Goal: Transaction & Acquisition: Purchase product/service

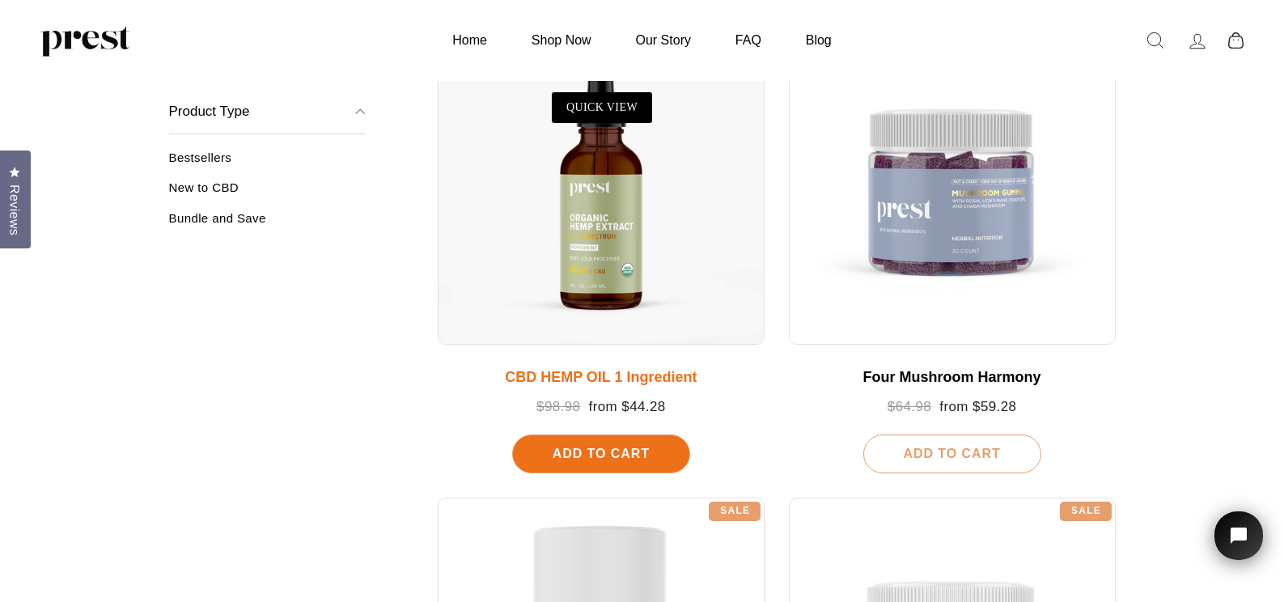
click at [607, 452] on span "Add To Cart" at bounding box center [600, 453] width 97 height 14
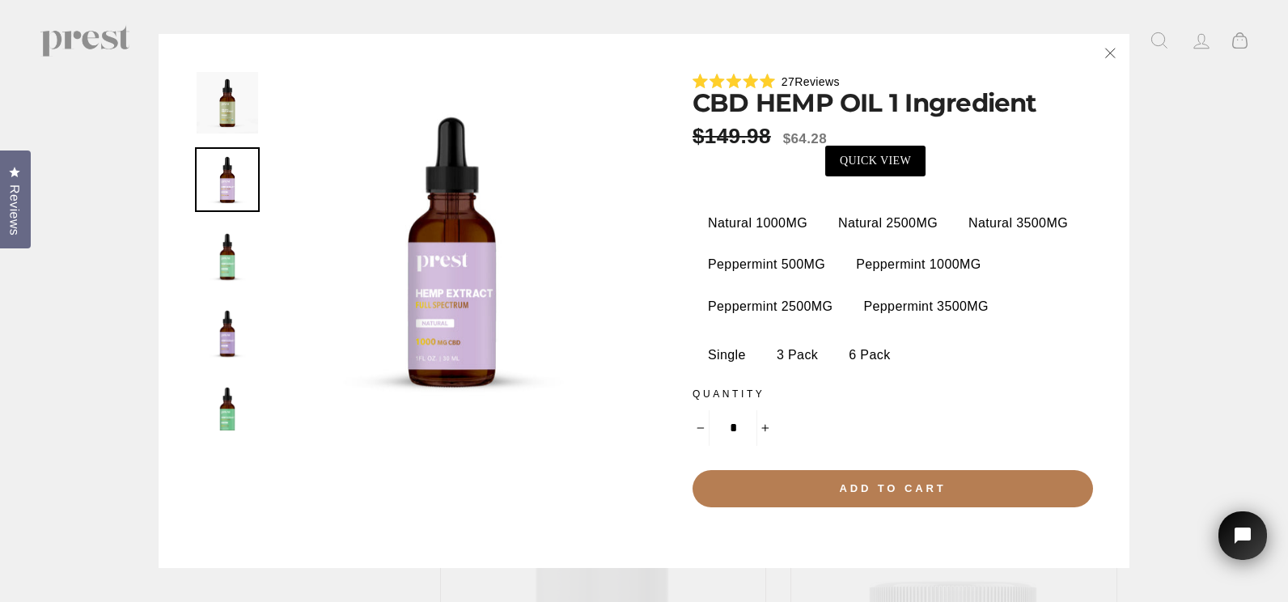
click at [791, 353] on label "3 Pack" at bounding box center [797, 355] width 66 height 32
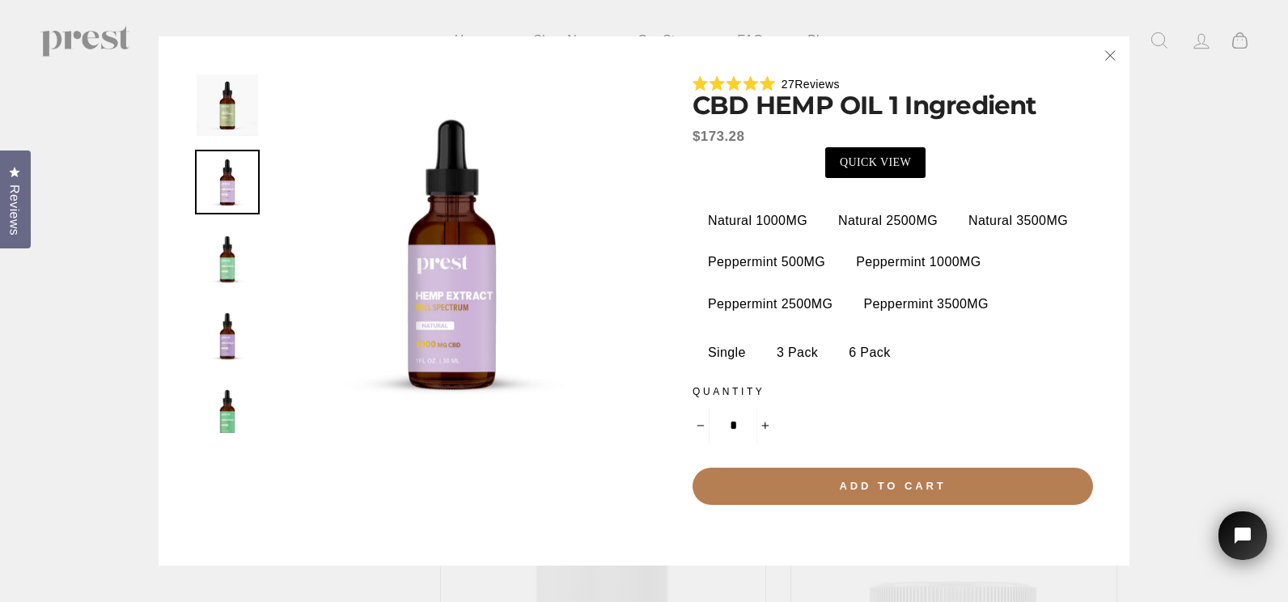
click at [722, 349] on label "Single" at bounding box center [727, 352] width 62 height 32
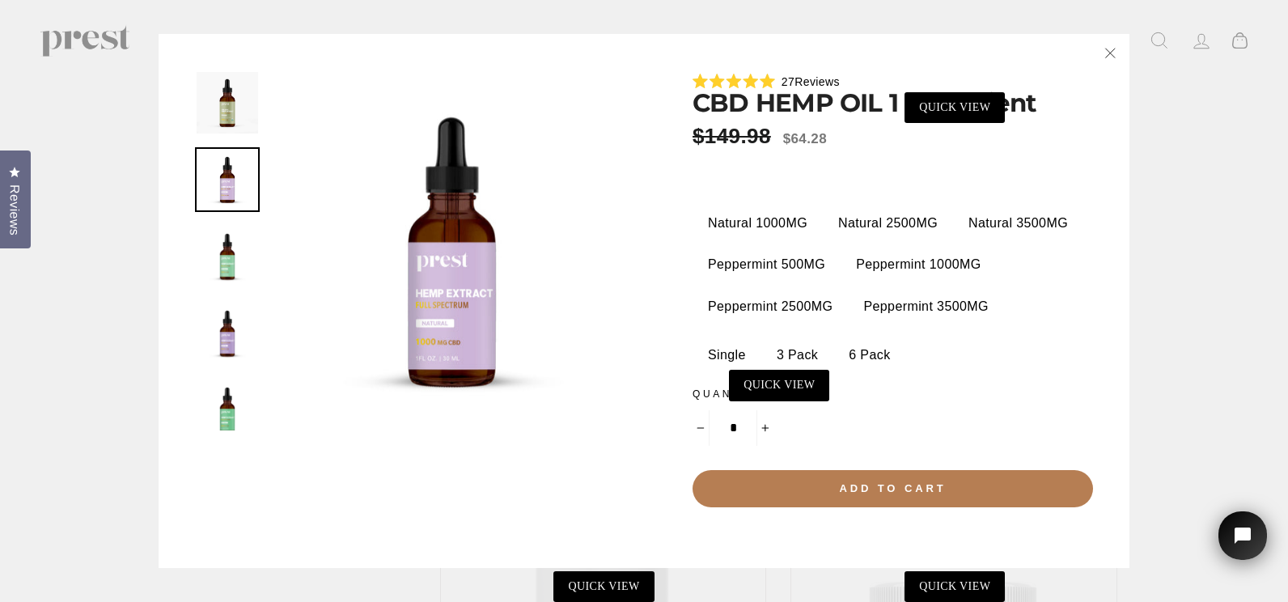
click at [1108, 52] on icon "button" at bounding box center [1109, 53] width 23 height 23
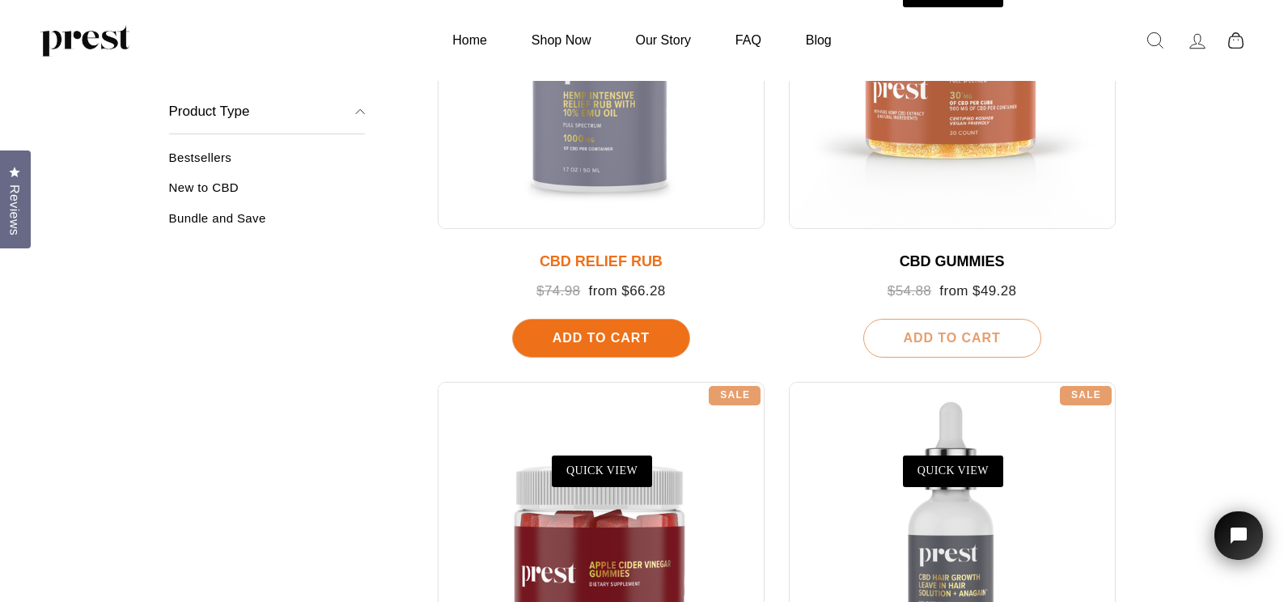
scroll to position [890, 0]
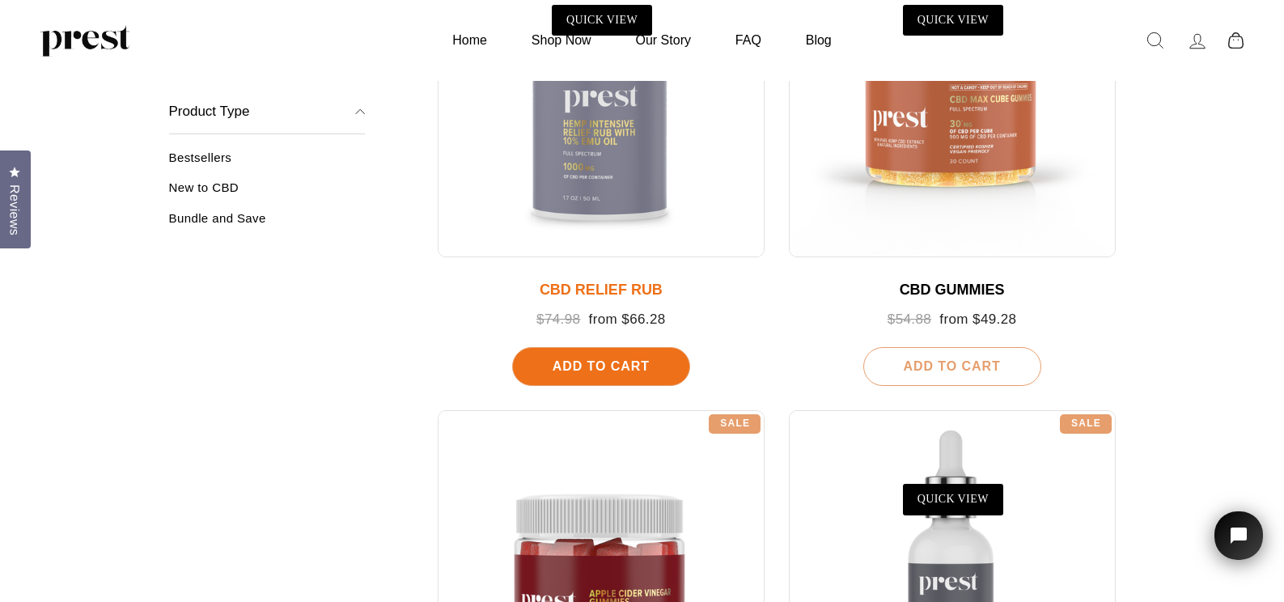
click at [596, 355] on div "Add To Cart" at bounding box center [601, 366] width 178 height 39
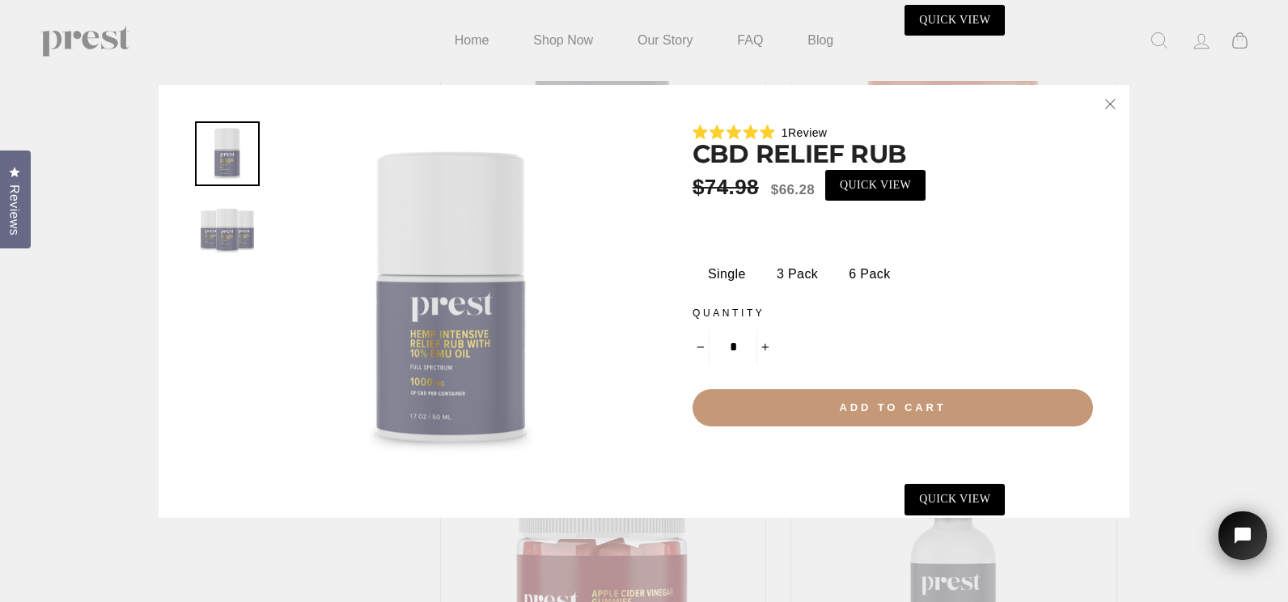
click at [890, 407] on span "Add to cart" at bounding box center [892, 407] width 107 height 12
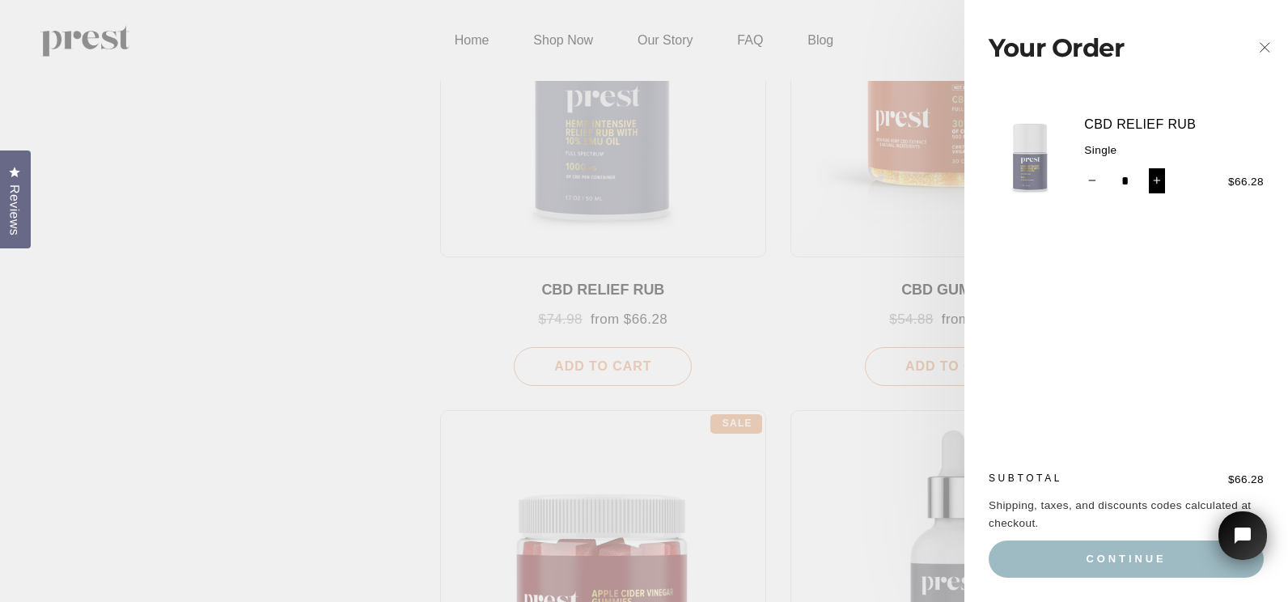
click at [1159, 176] on button "+" at bounding box center [1156, 181] width 17 height 26
type input "*"
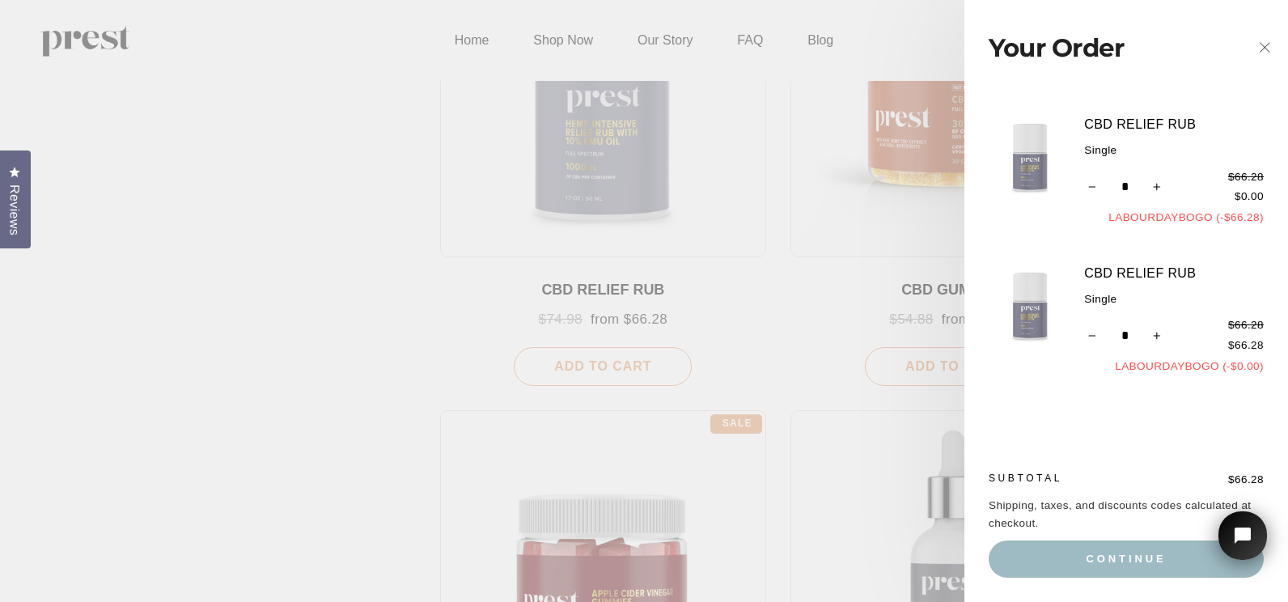
click at [1262, 46] on icon "button" at bounding box center [1264, 47] width 23 height 23
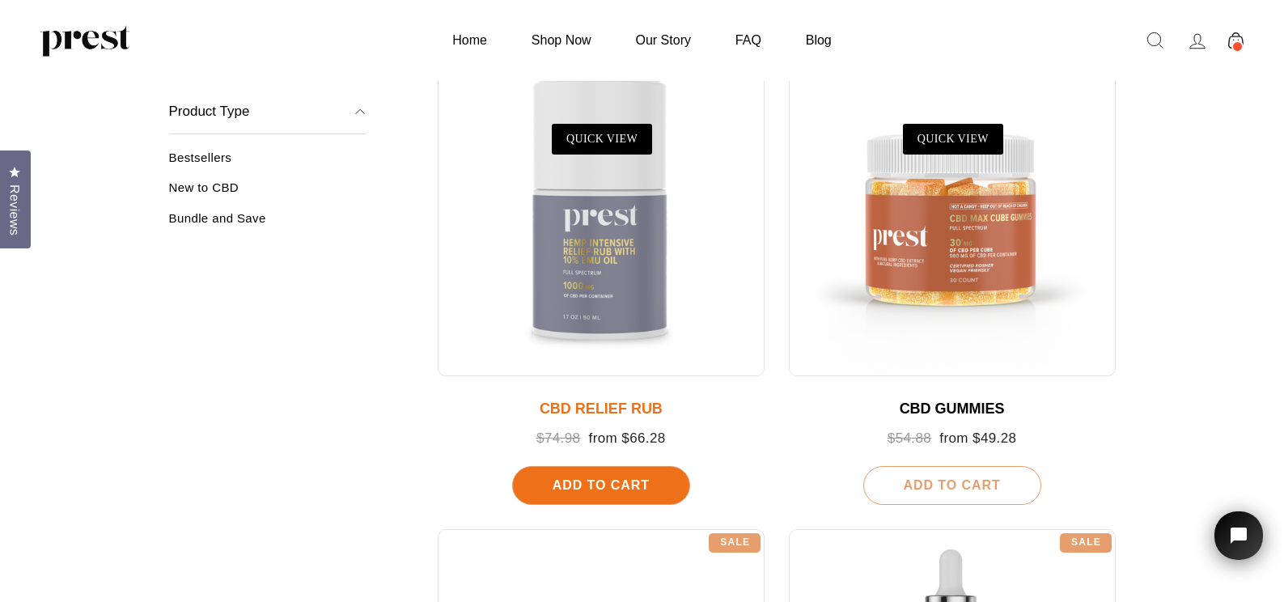
scroll to position [809, 0]
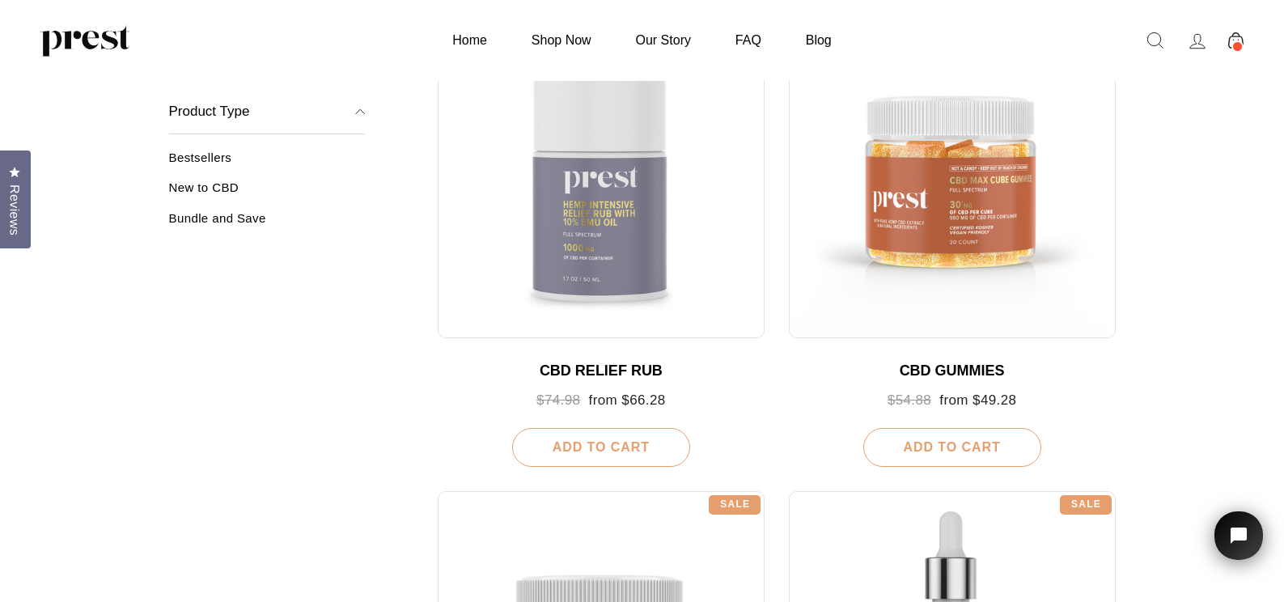
click at [1233, 33] on icon at bounding box center [1235, 40] width 15 height 16
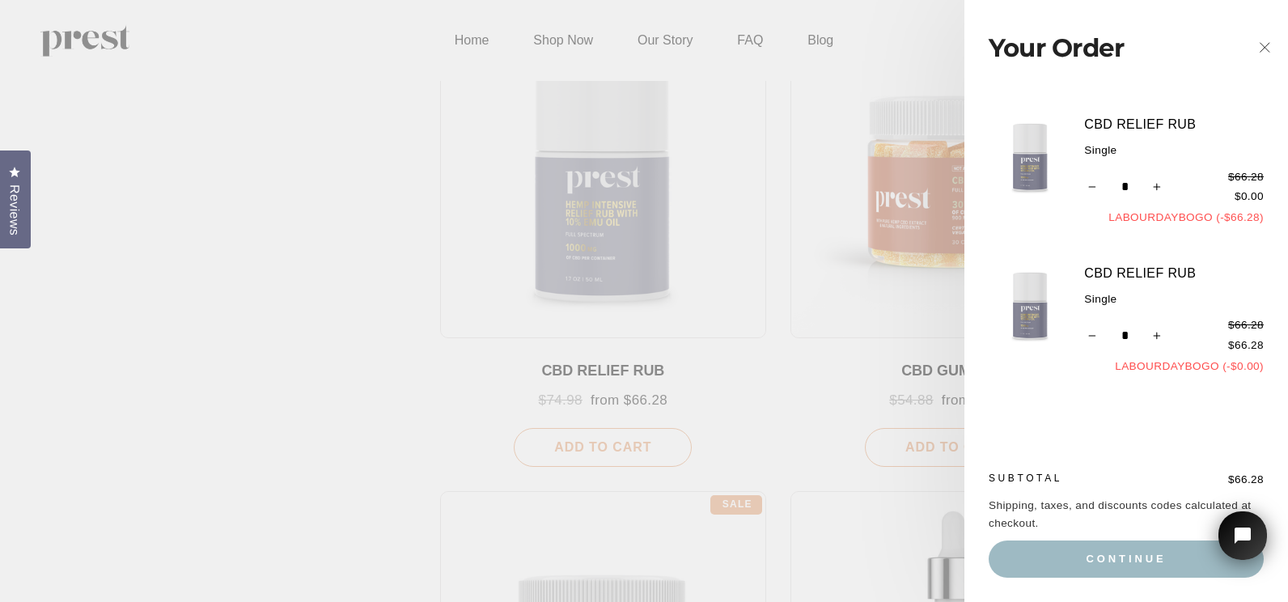
click at [1263, 43] on icon "button" at bounding box center [1264, 47] width 23 height 23
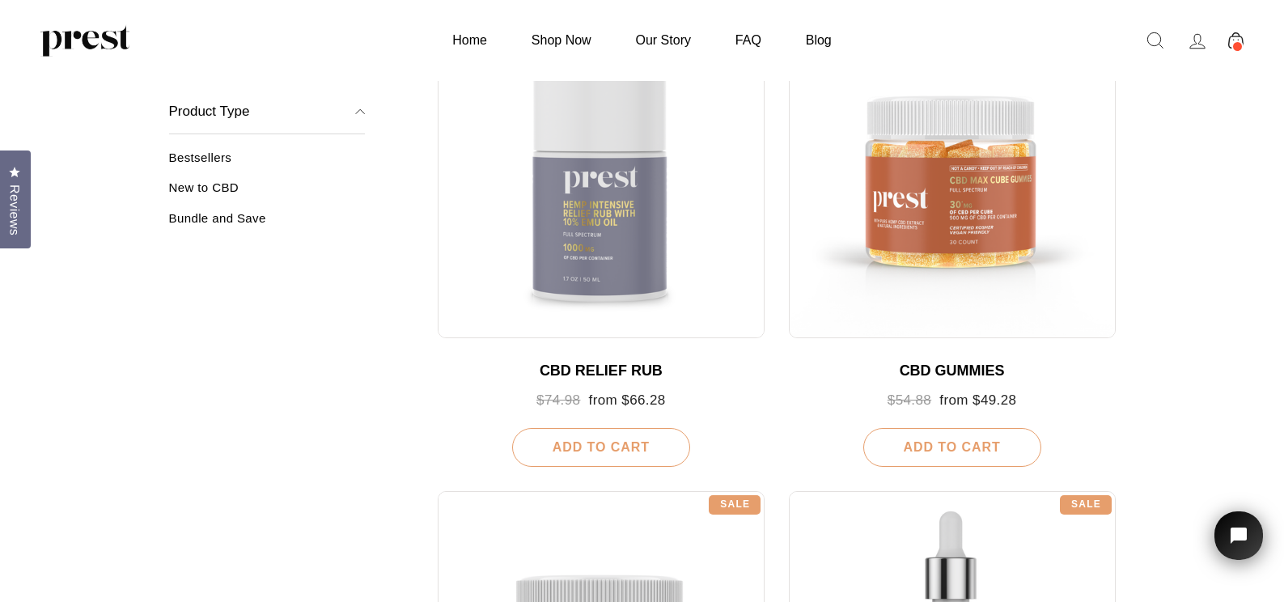
click at [1196, 39] on icon at bounding box center [1197, 41] width 23 height 23
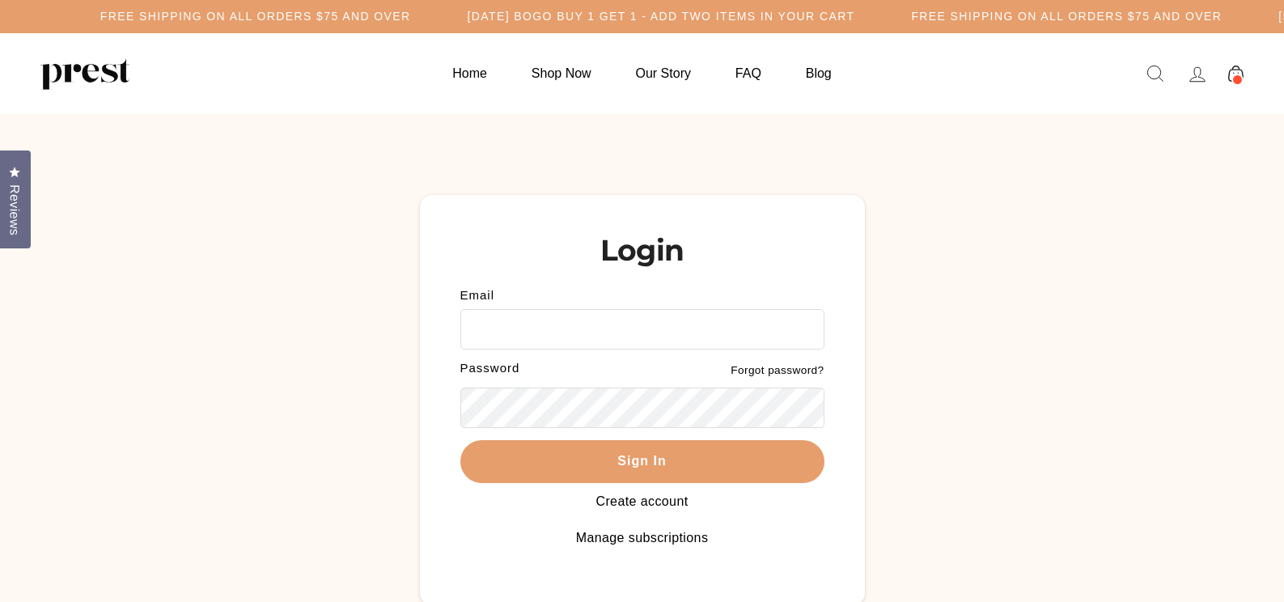
click at [515, 325] on input "Email" at bounding box center [642, 329] width 364 height 40
type input "**********"
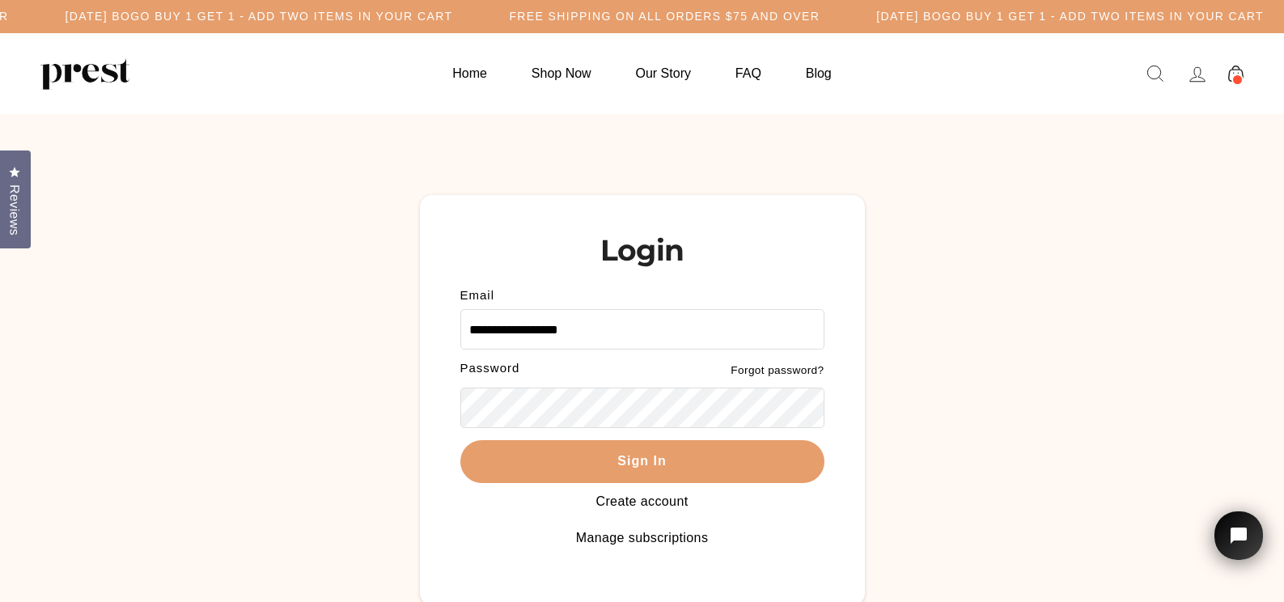
click at [523, 381] on div "Password" at bounding box center [551, 372] width 182 height 20
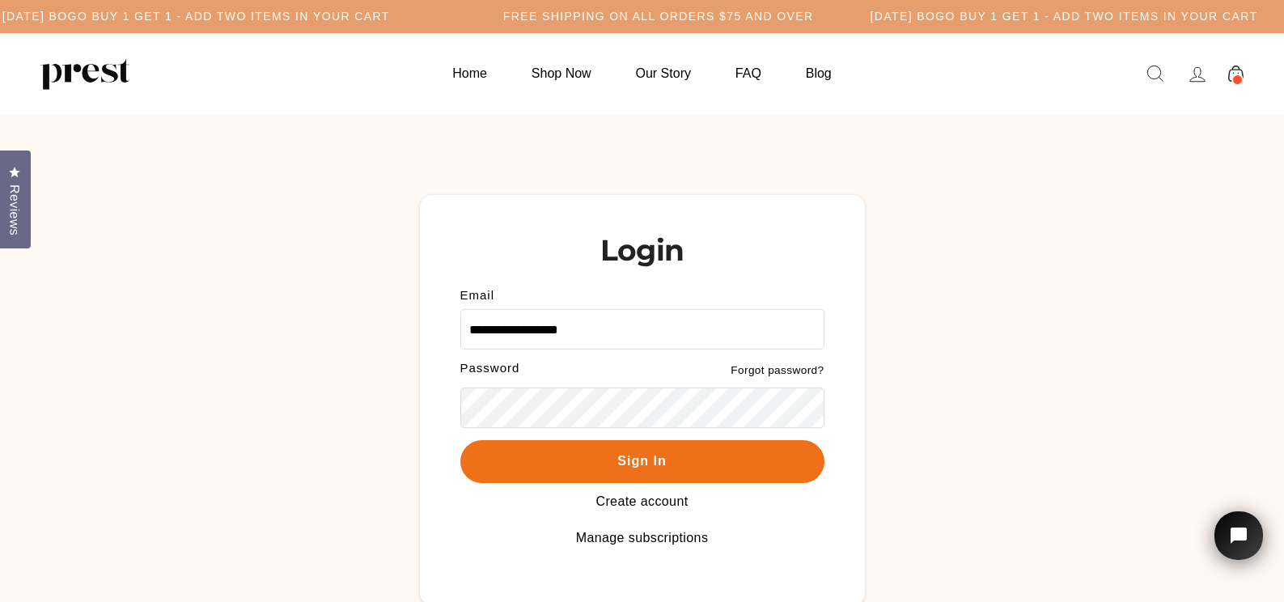
click at [658, 455] on button "Sign In" at bounding box center [642, 461] width 364 height 43
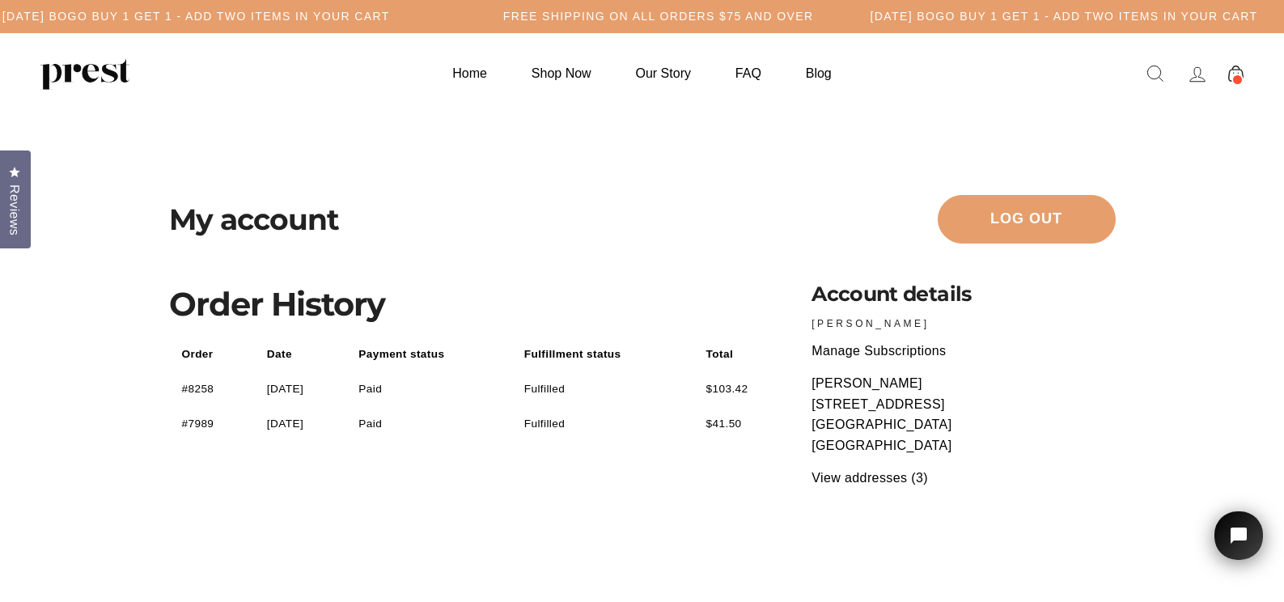
click at [1236, 71] on icon at bounding box center [1235, 74] width 15 height 17
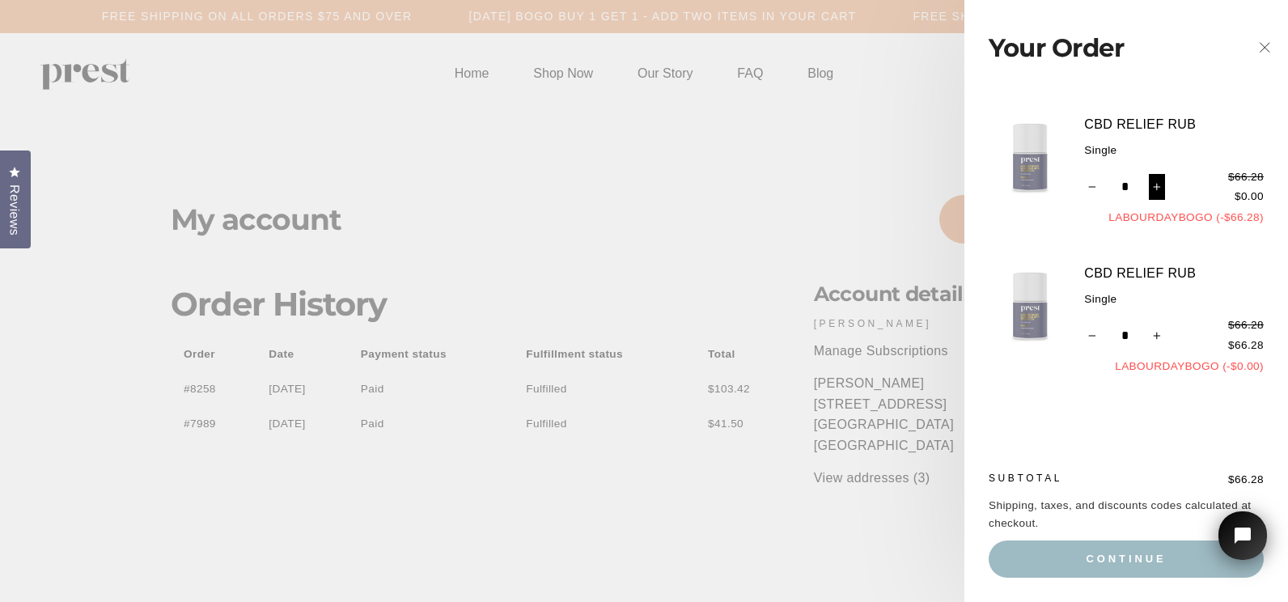
click at [1156, 183] on icon "Increase item quantity by one" at bounding box center [1157, 187] width 8 height 8
type input "*"
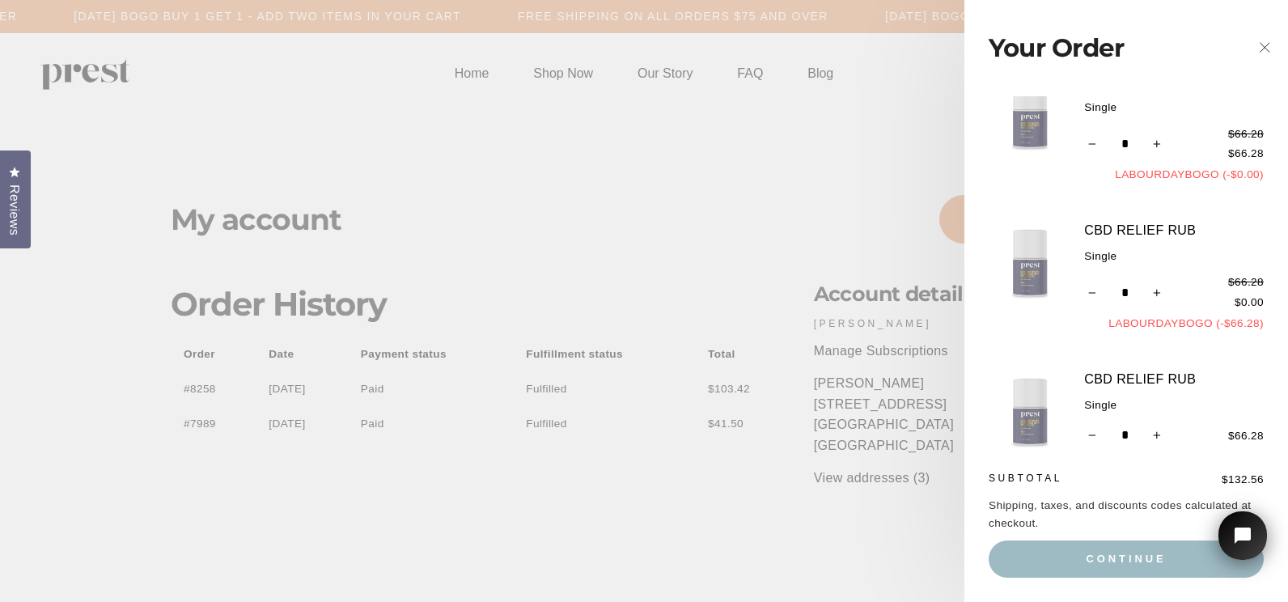
scroll to position [62, 0]
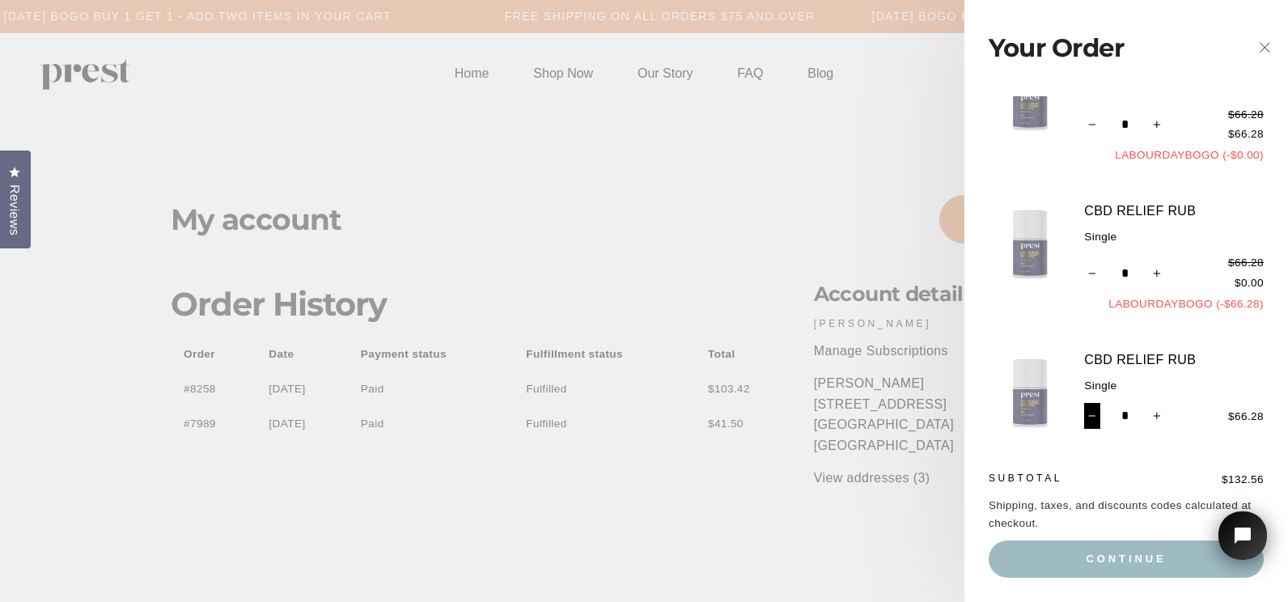
click at [1093, 413] on icon "Reduce item quantity by one" at bounding box center [1092, 416] width 8 height 8
type input "*"
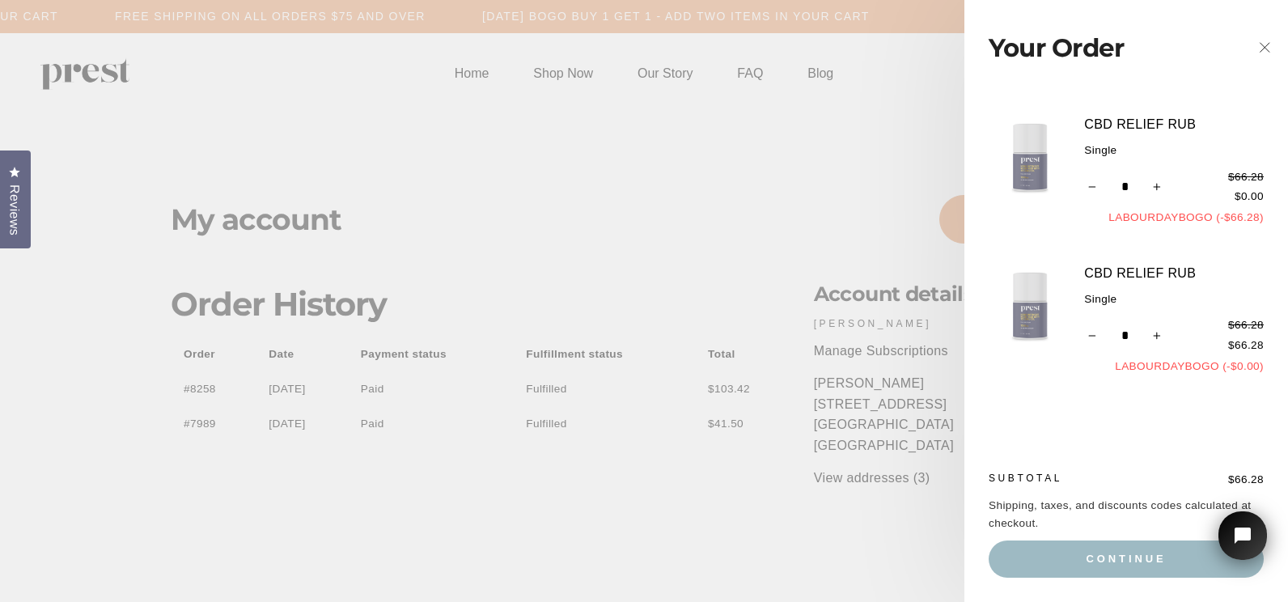
click at [1022, 140] on img at bounding box center [1029, 157] width 83 height 83
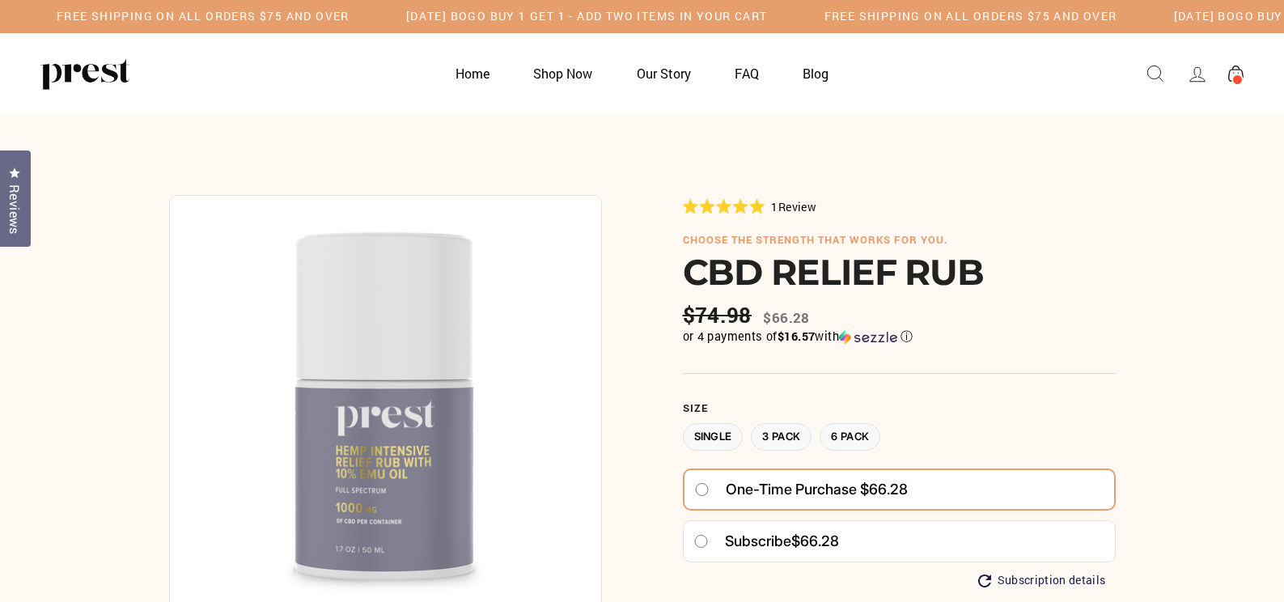
click at [777, 429] on label "3 Pack" at bounding box center [781, 437] width 61 height 28
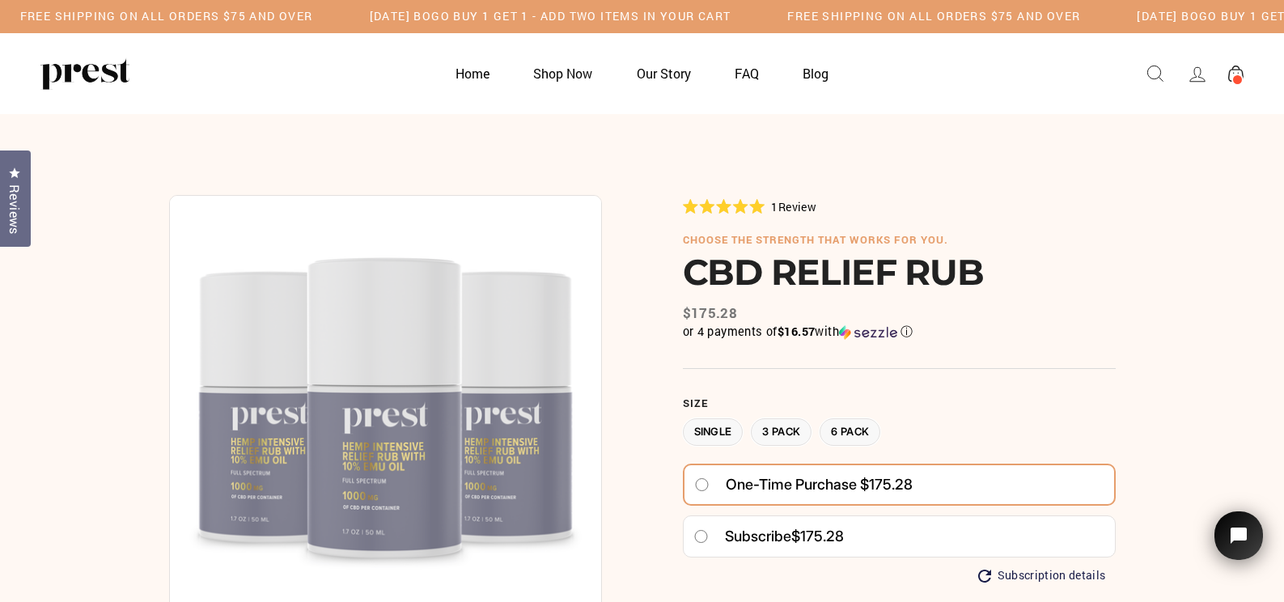
click at [1229, 69] on icon at bounding box center [1235, 74] width 15 height 17
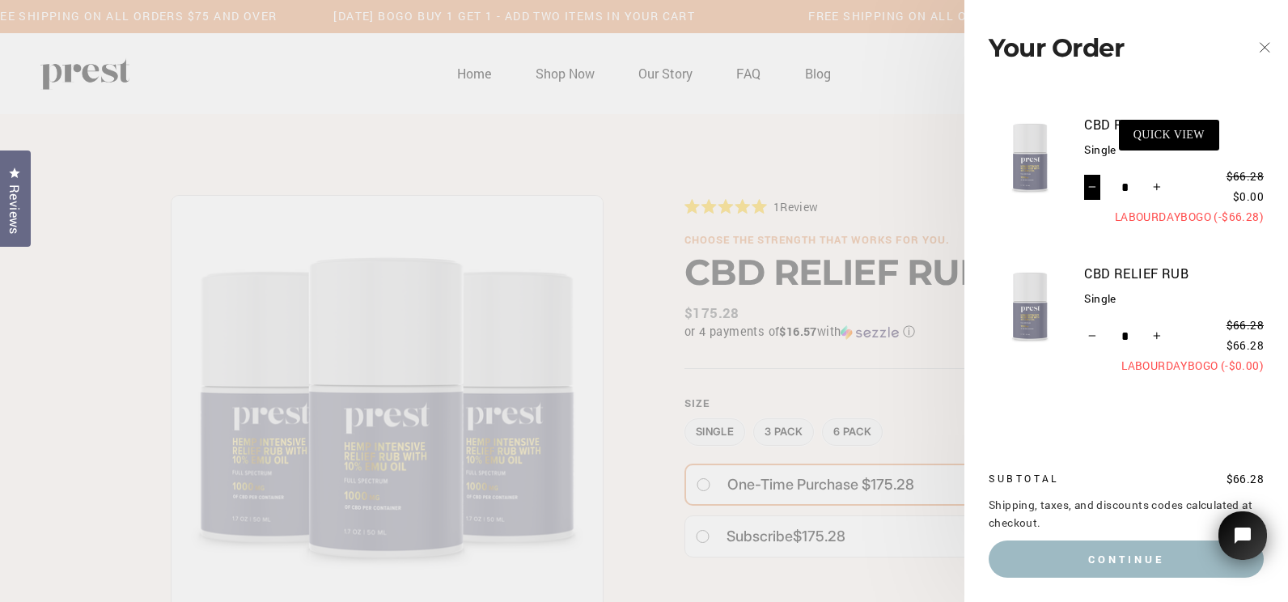
click at [1089, 183] on icon "Reduce item quantity by one" at bounding box center [1092, 187] width 8 height 8
type input "*"
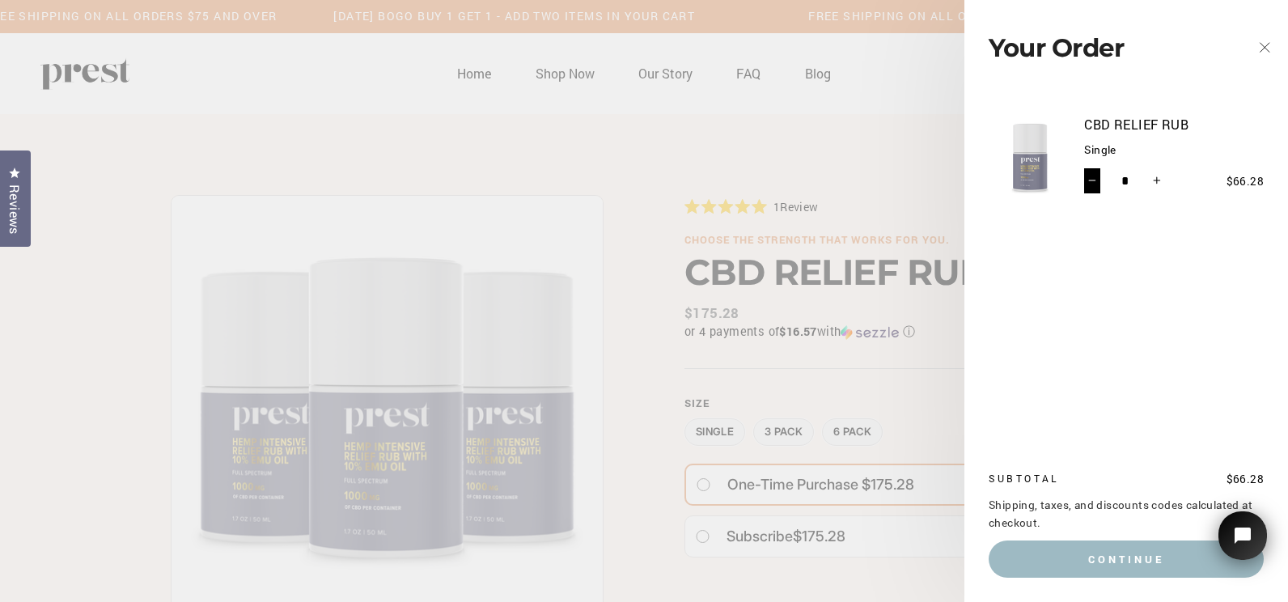
click at [1089, 174] on button "−" at bounding box center [1092, 181] width 17 height 26
type input "*"
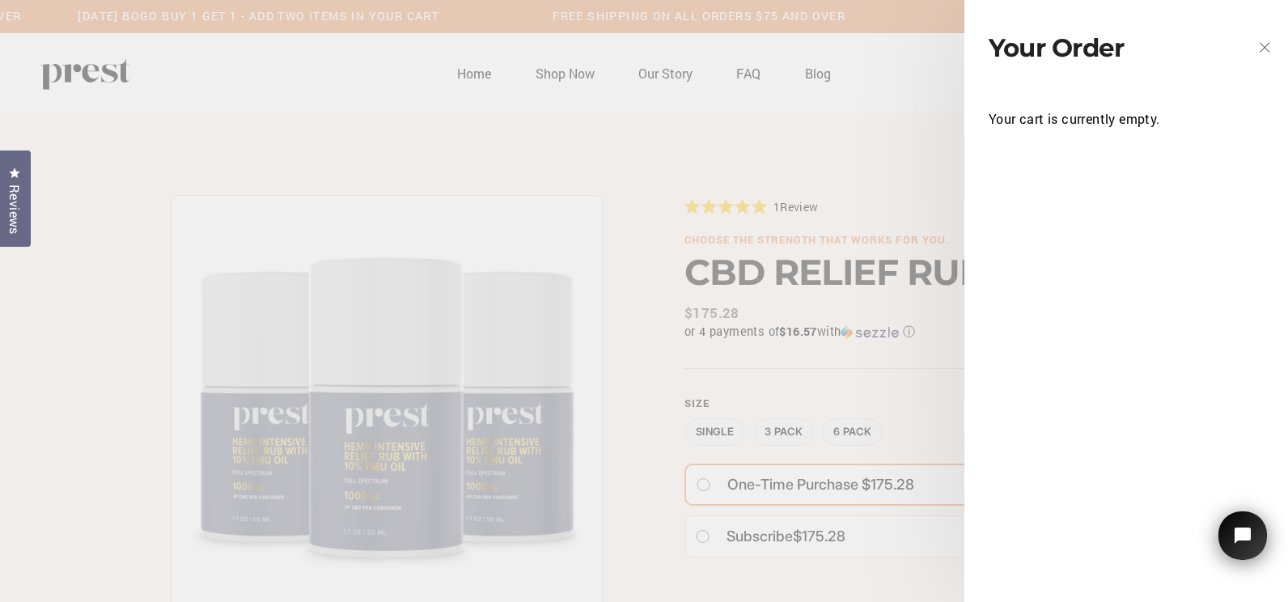
click at [856, 180] on main "5.0 Rated 5.0 out of 5 stars 1 Review Click to scroll to reviews choose the str…" at bounding box center [644, 533] width 1288 height 839
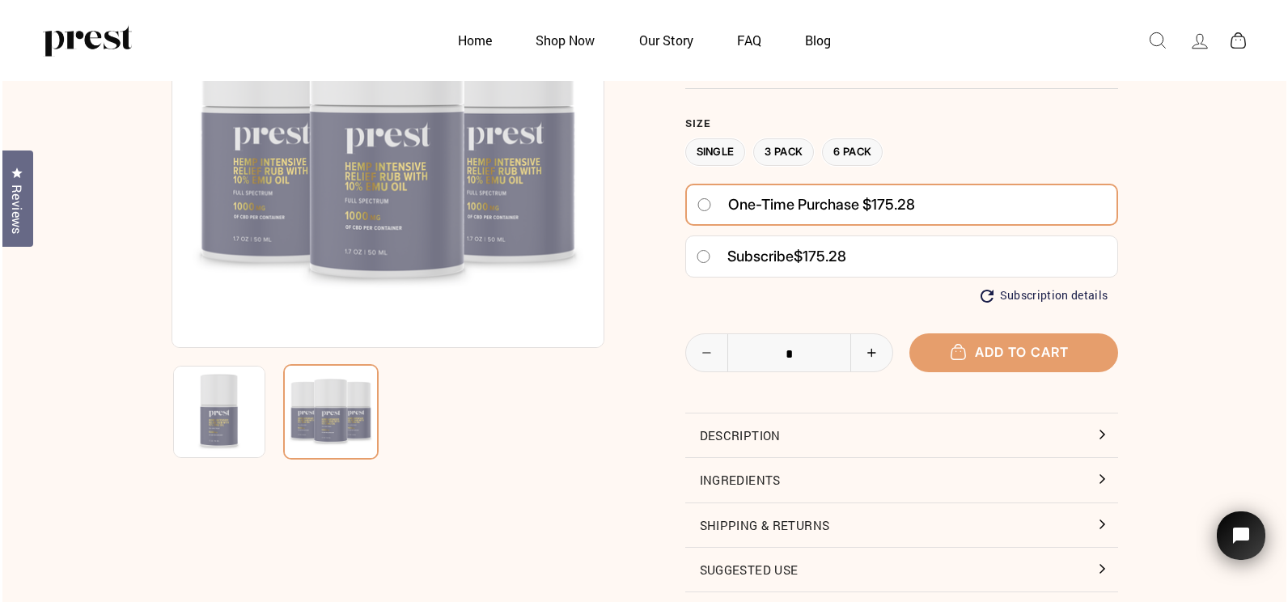
scroll to position [243, 0]
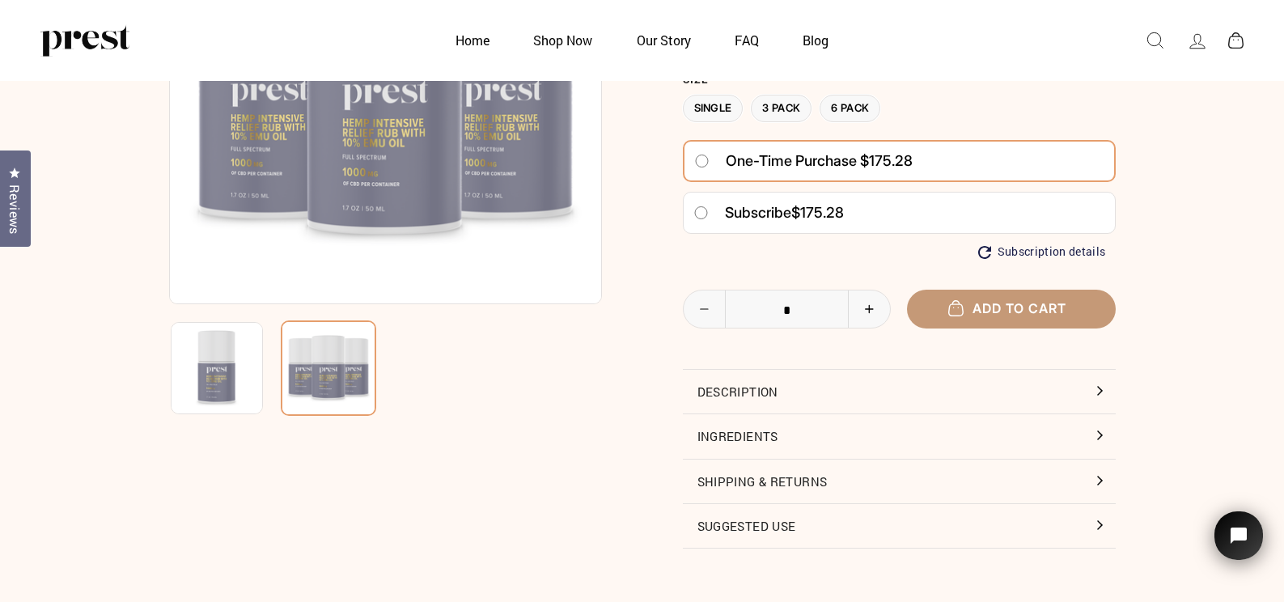
click at [1017, 299] on button "Add to cart" at bounding box center [1011, 309] width 209 height 38
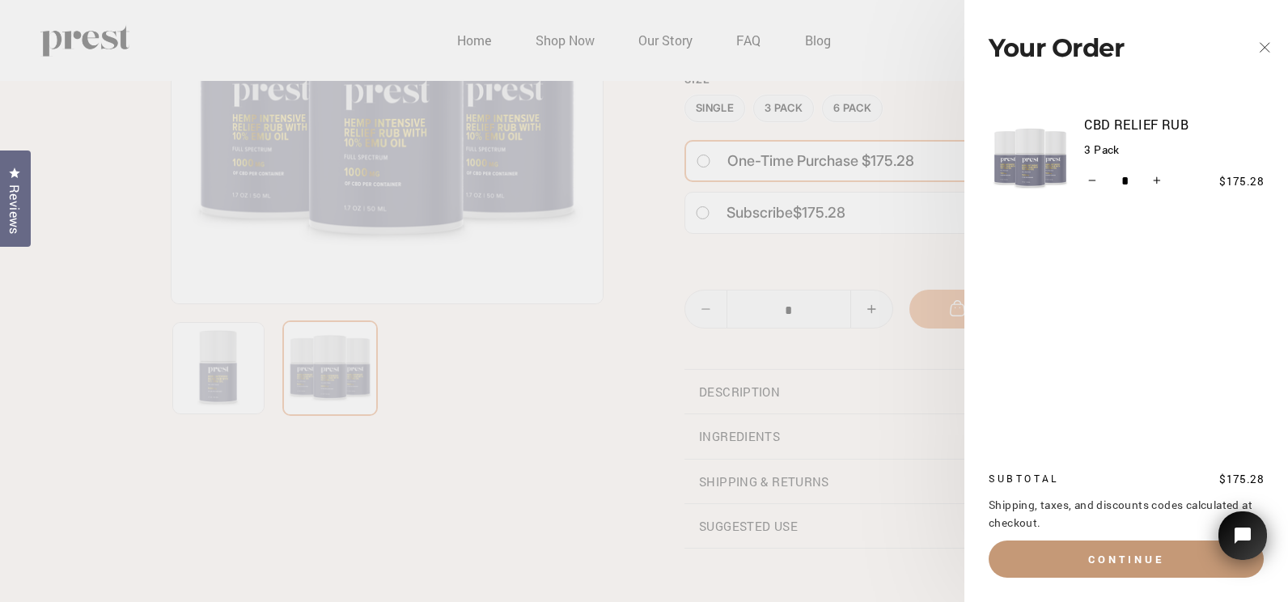
click at [1096, 555] on button "Continue" at bounding box center [1125, 558] width 275 height 37
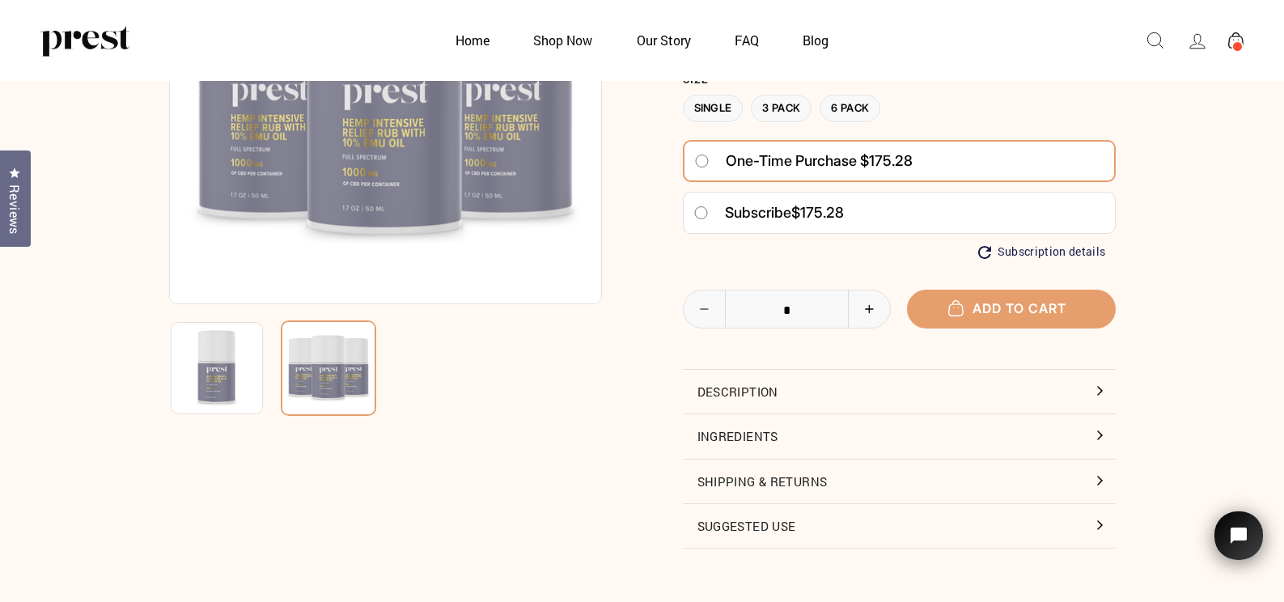
click at [712, 104] on label "Single" at bounding box center [713, 109] width 61 height 28
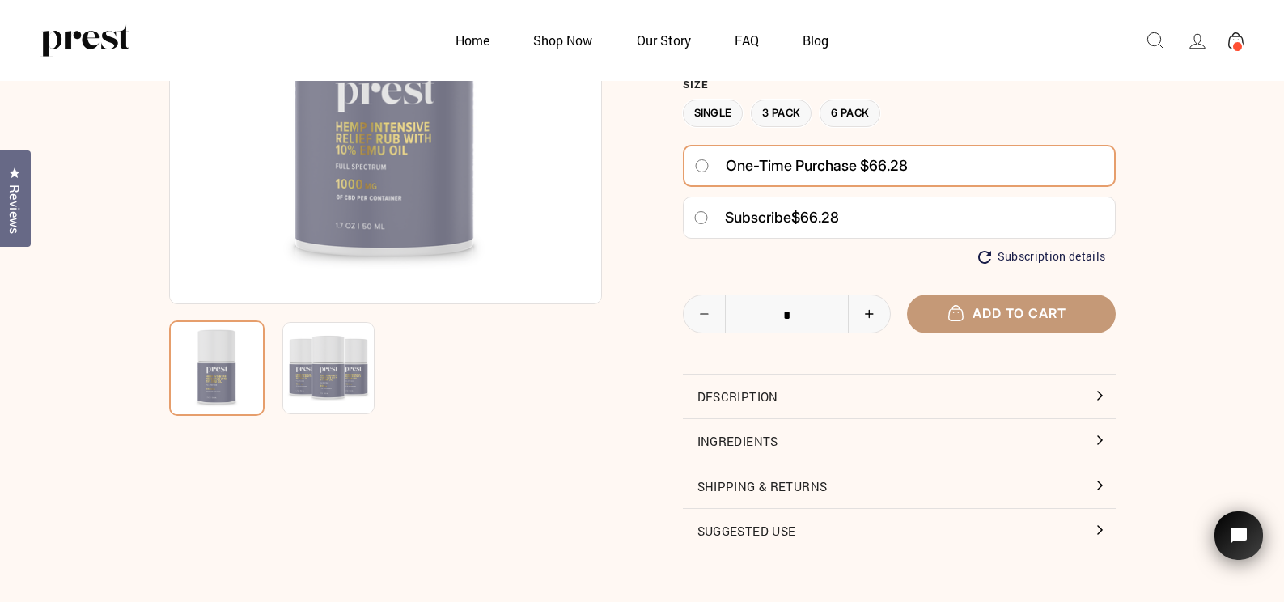
click at [990, 311] on span "Add to cart" at bounding box center [1011, 313] width 110 height 16
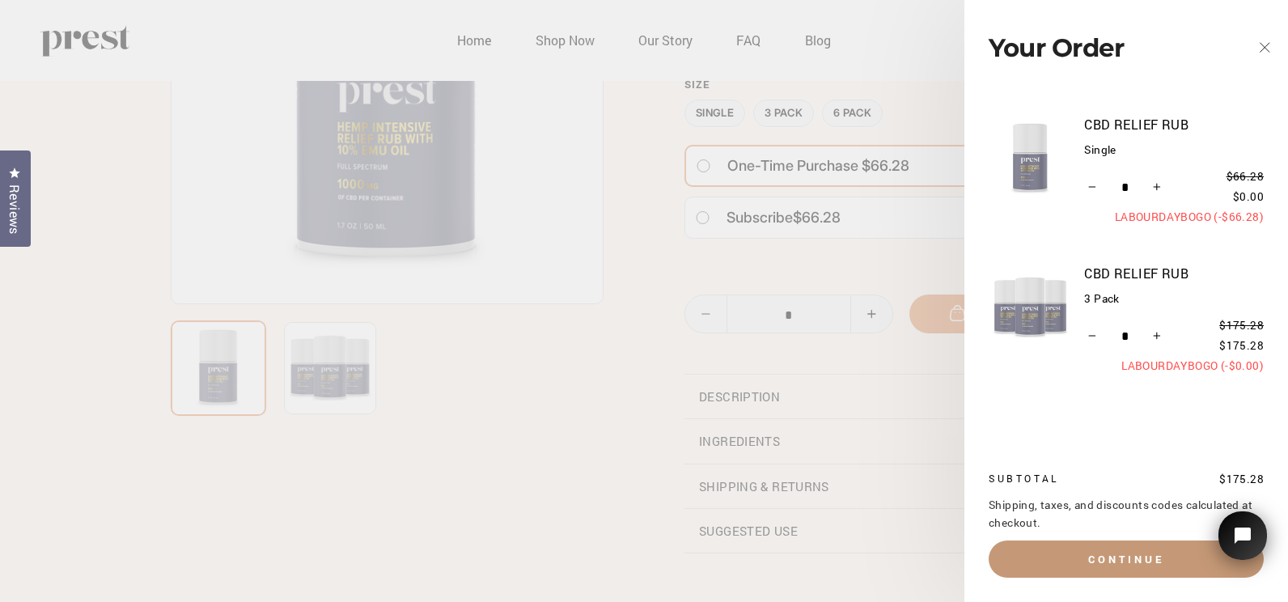
click at [1123, 553] on button "Continue" at bounding box center [1125, 558] width 275 height 37
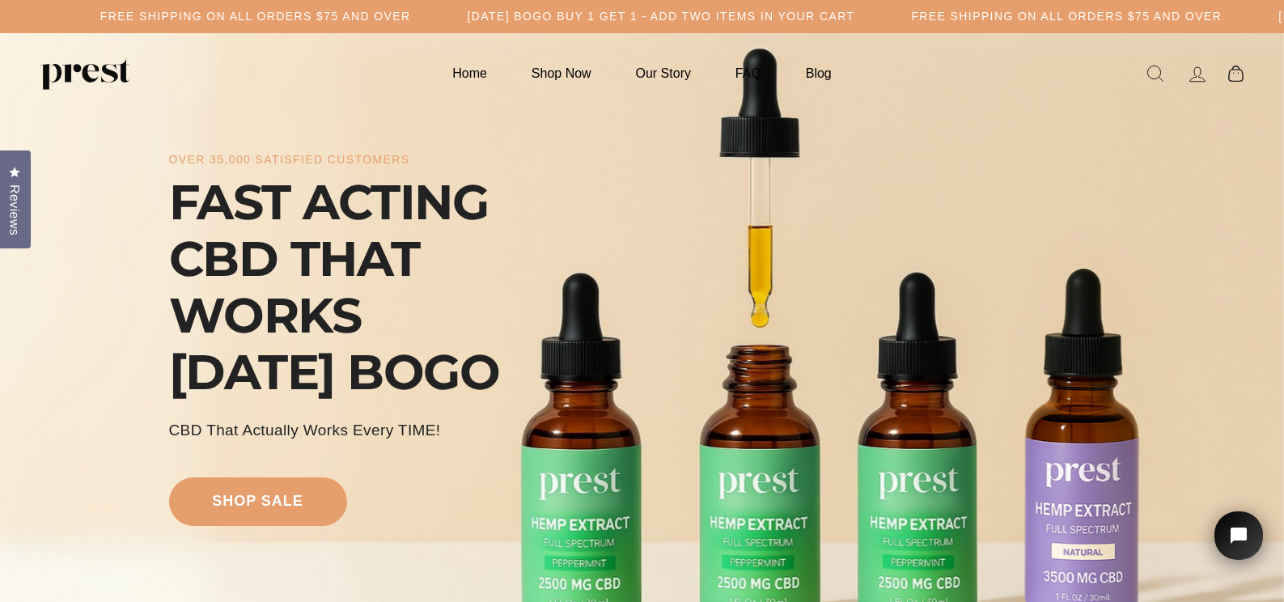
click at [1195, 71] on icon at bounding box center [1197, 74] width 23 height 23
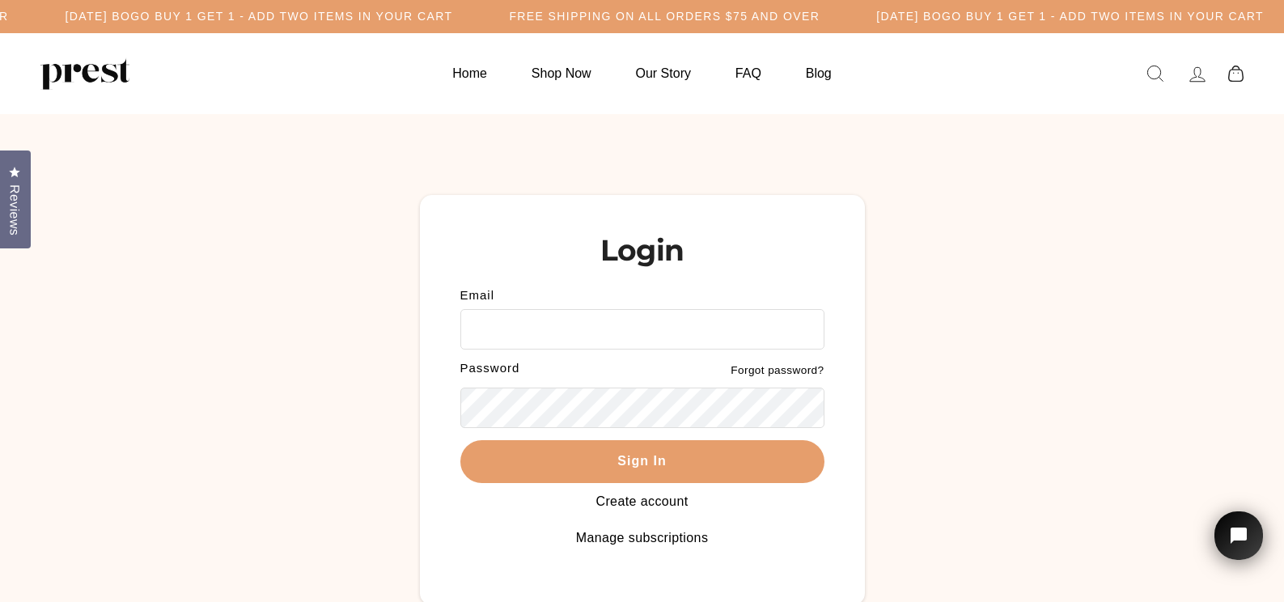
click at [1195, 73] on icon at bounding box center [1197, 74] width 23 height 23
click at [1239, 72] on icon at bounding box center [1235, 74] width 15 height 17
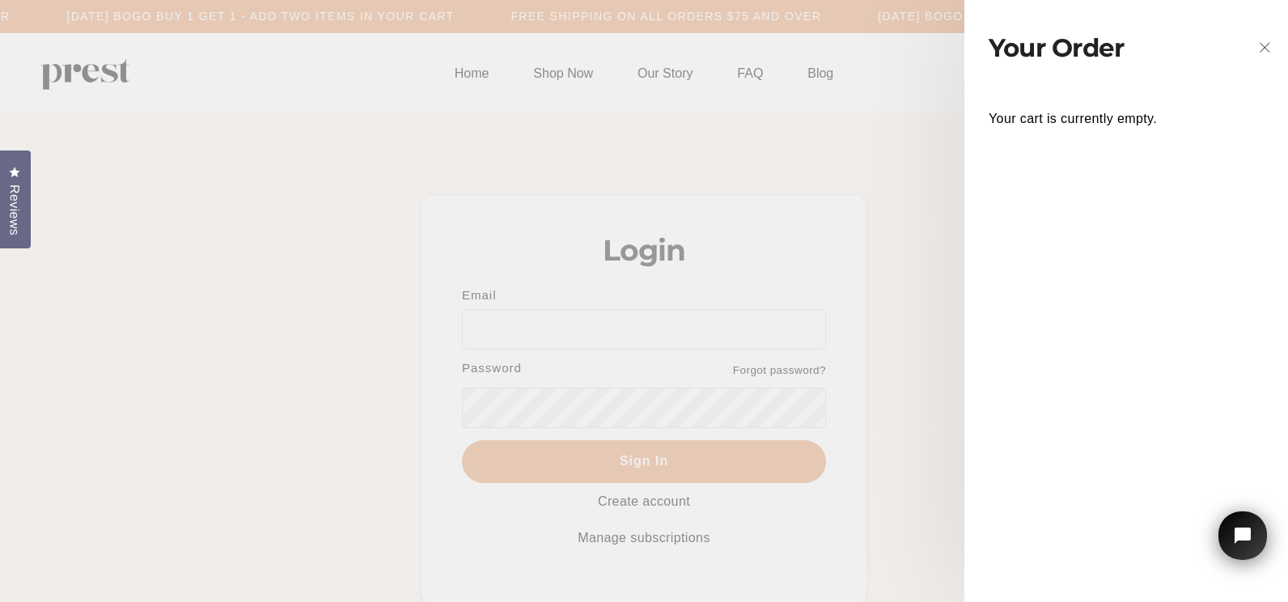
click at [1266, 44] on icon "button" at bounding box center [1264, 47] width 23 height 23
